Goal: Task Accomplishment & Management: Use online tool/utility

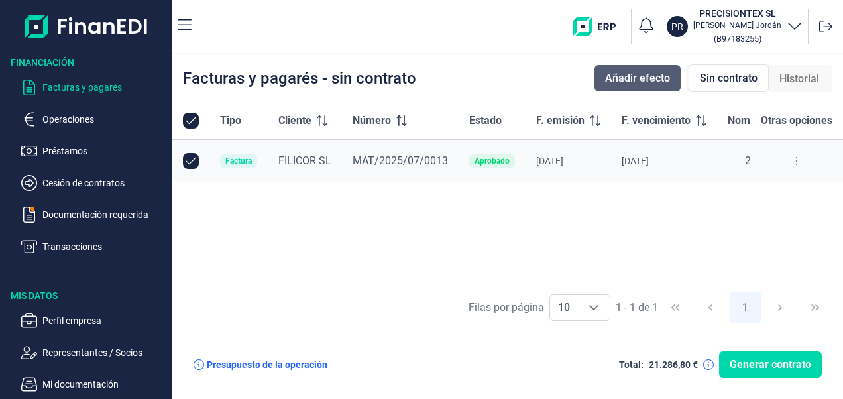
click at [632, 78] on span "Añadir efecto" at bounding box center [637, 78] width 65 height 16
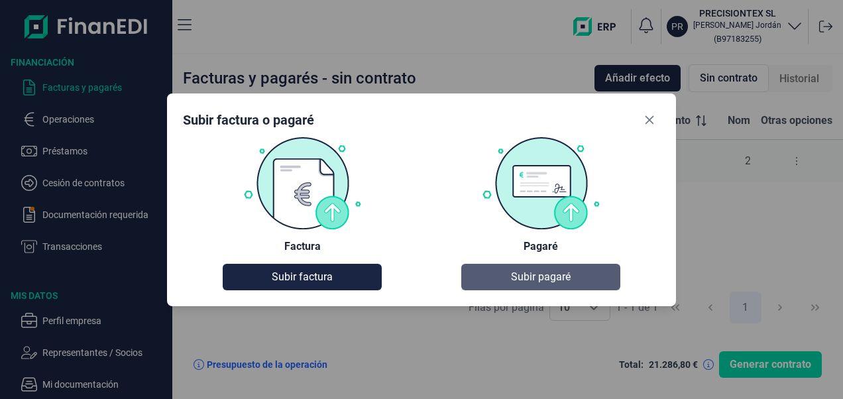
click at [522, 274] on span "Subir pagaré" at bounding box center [541, 277] width 60 height 16
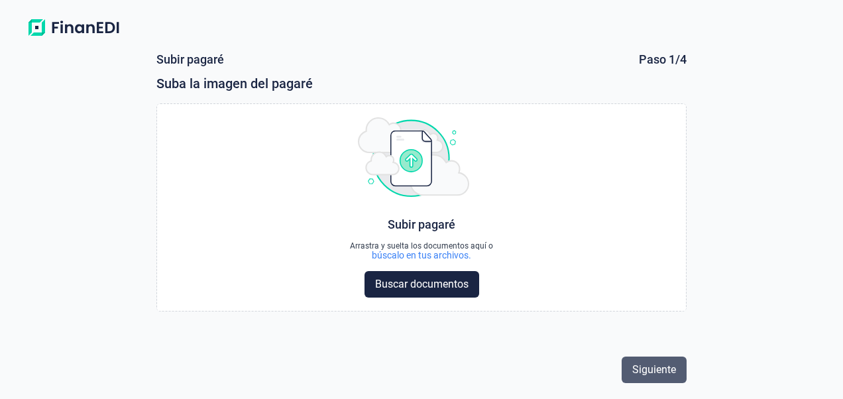
click at [646, 361] on button "Siguiente" at bounding box center [654, 370] width 65 height 27
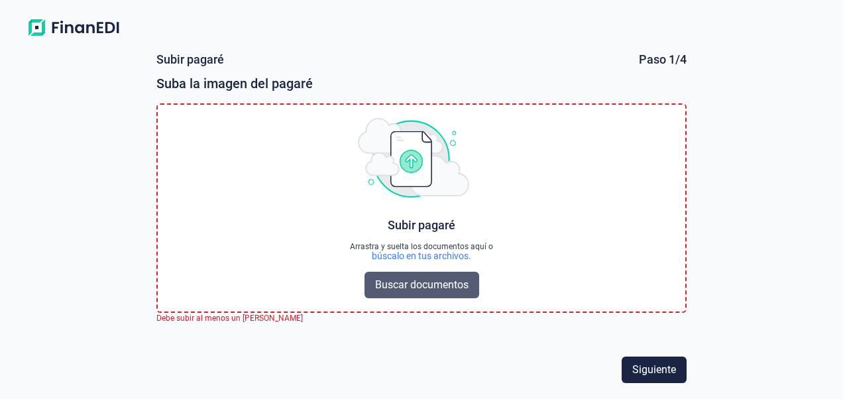
click at [416, 292] on span "Buscar documentos" at bounding box center [421, 285] width 93 height 16
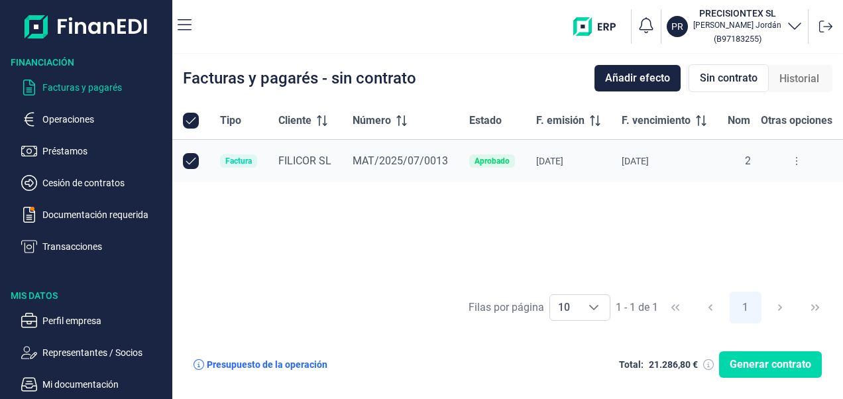
checkbox input "true"
click at [84, 150] on p "Préstamos" at bounding box center [104, 151] width 125 height 16
